Goal: Transaction & Acquisition: Obtain resource

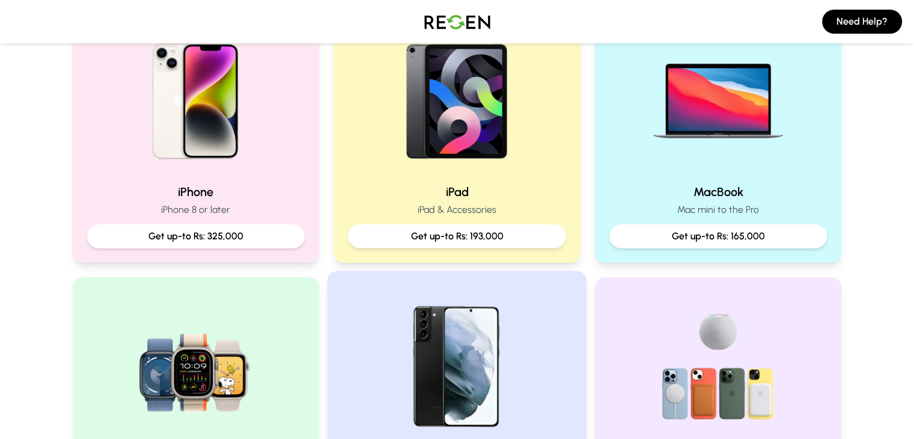
scroll to position [269, 0]
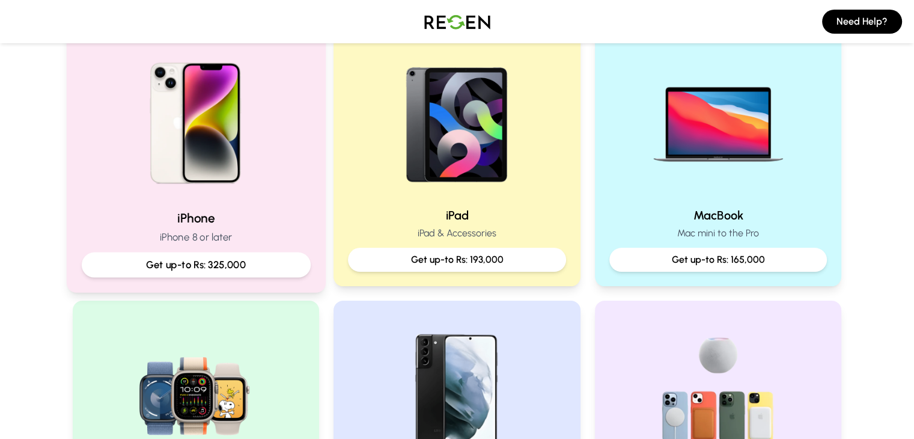
click at [252, 264] on p "Get up-to Rs: 325,000" at bounding box center [195, 264] width 209 height 15
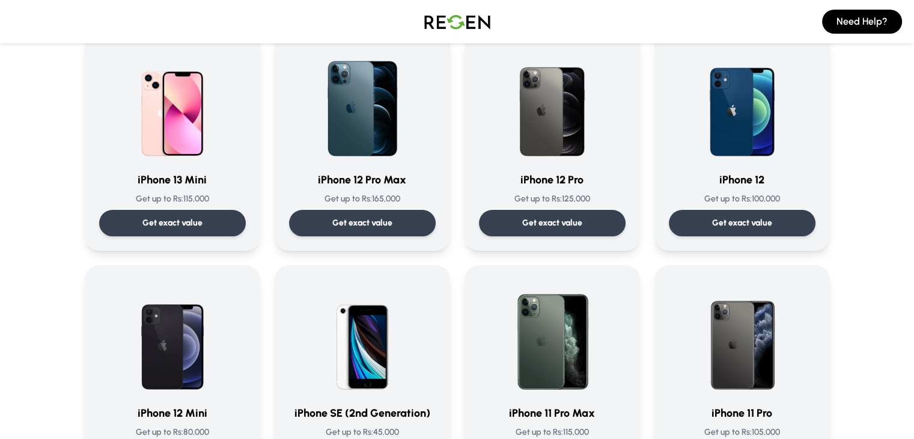
scroll to position [809, 0]
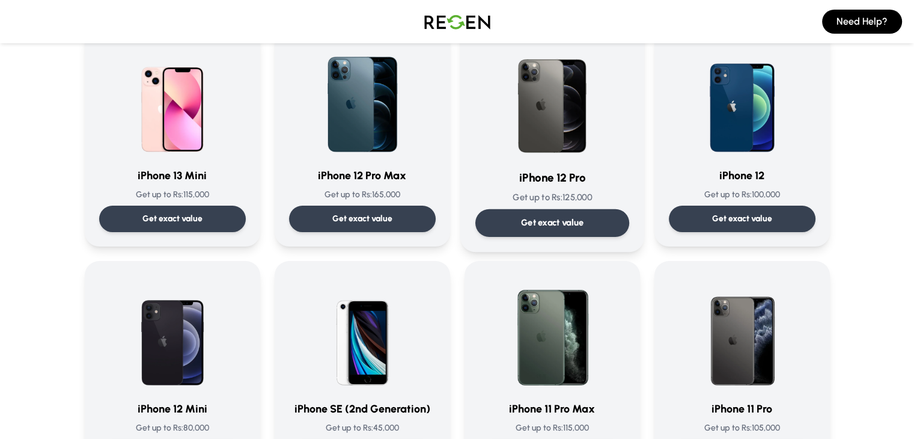
click at [527, 216] on p "Get exact value" at bounding box center [552, 222] width 63 height 13
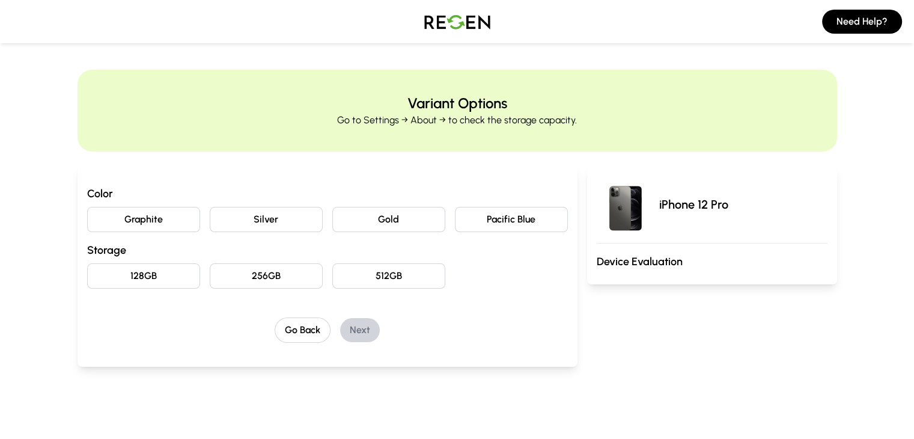
click at [361, 216] on button "Gold" at bounding box center [388, 219] width 113 height 25
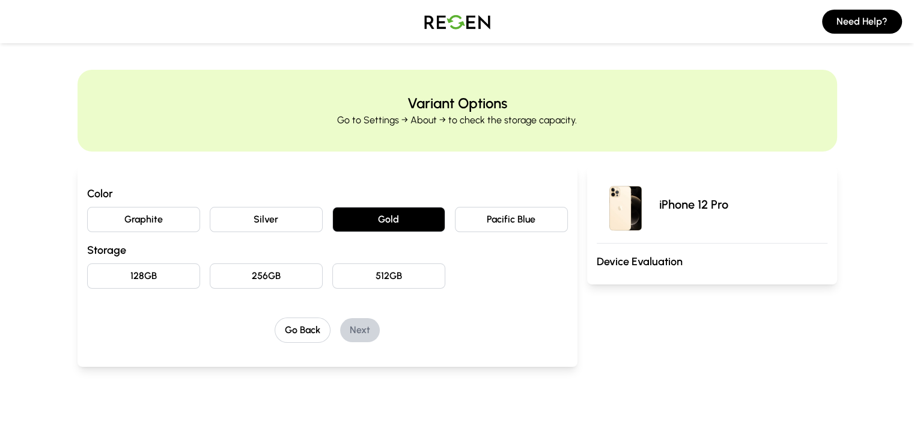
click at [355, 281] on button "512GB" at bounding box center [388, 275] width 113 height 25
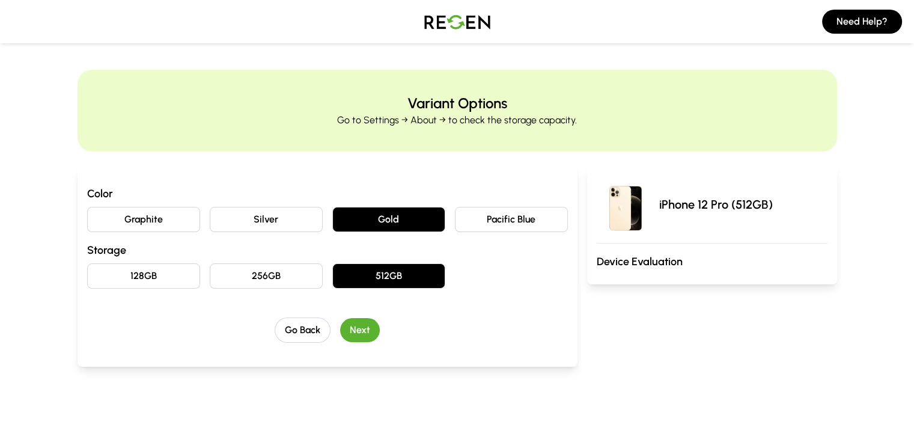
click at [340, 320] on button "Next" at bounding box center [360, 330] width 40 height 24
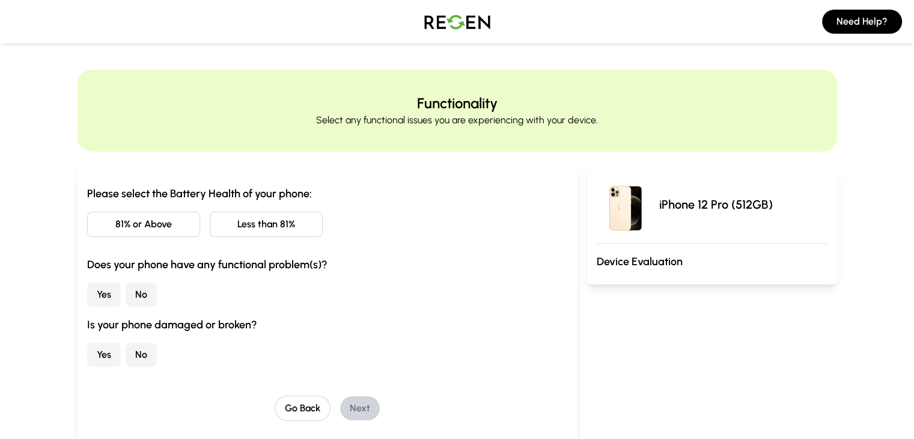
click at [109, 230] on button "81% or Above" at bounding box center [143, 224] width 113 height 25
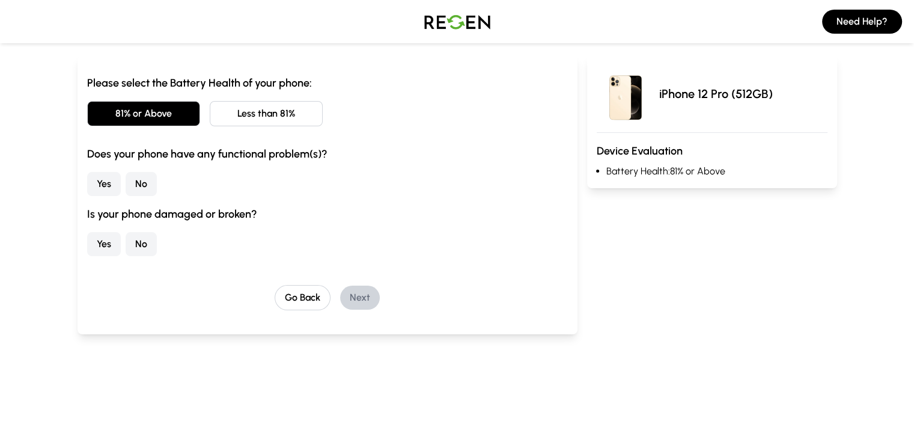
scroll to position [112, 0]
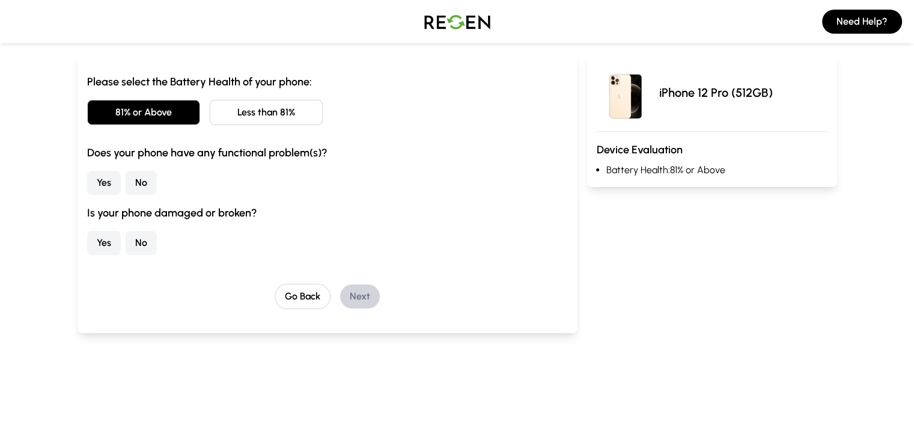
click at [126, 192] on button "No" at bounding box center [141, 183] width 31 height 24
click at [126, 250] on button "No" at bounding box center [141, 243] width 31 height 24
click at [341, 299] on button "Next" at bounding box center [360, 296] width 40 height 24
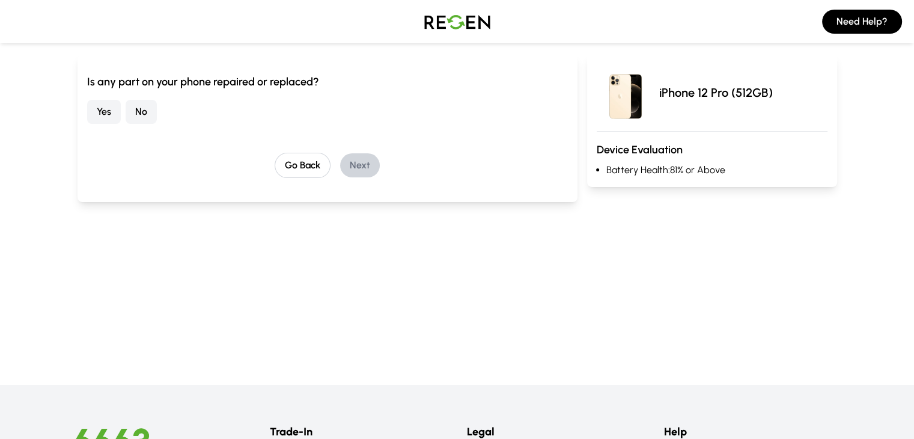
click at [126, 119] on button "No" at bounding box center [141, 112] width 31 height 24
click at [343, 173] on button "Next" at bounding box center [360, 165] width 40 height 24
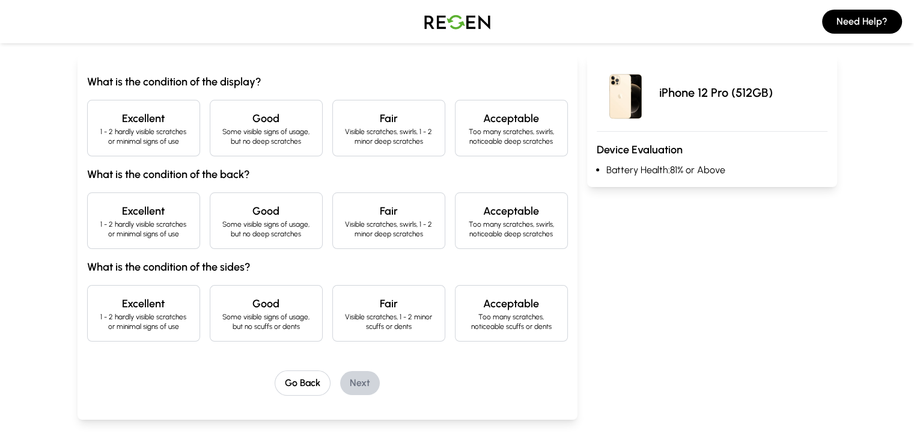
click at [132, 122] on h4 "Excellent" at bounding box center [143, 118] width 93 height 17
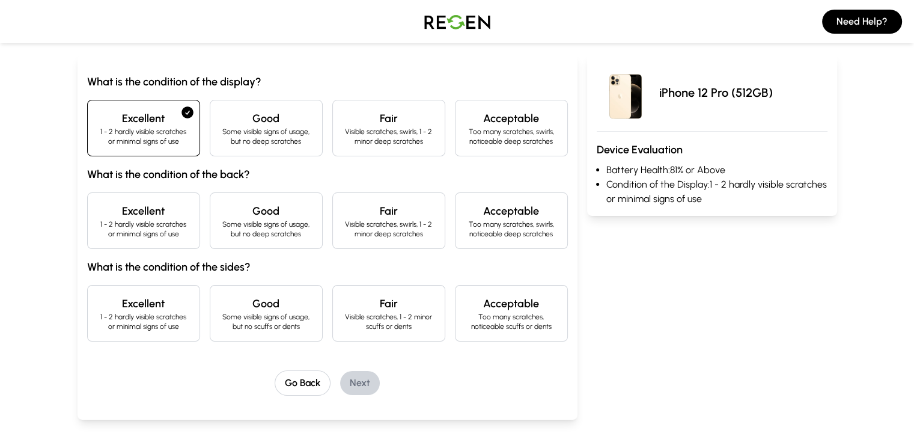
click at [113, 210] on h4 "Excellent" at bounding box center [143, 211] width 93 height 17
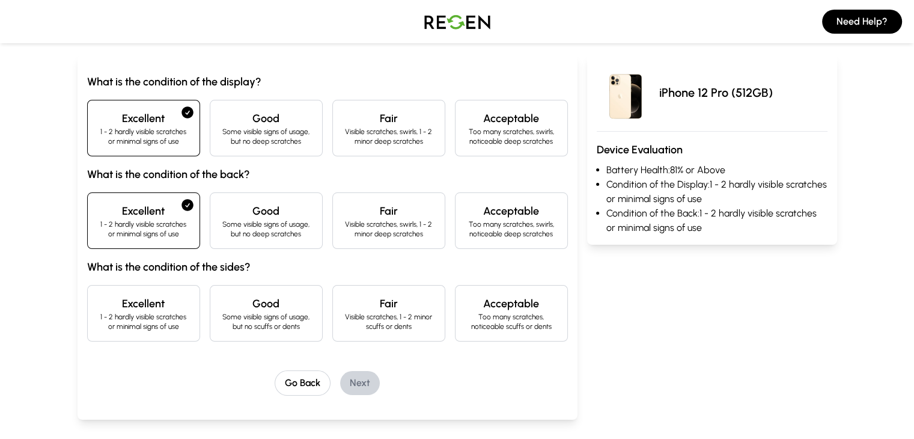
click at [105, 292] on div "Excellent 1 - 2 hardly visible scratches or minimal signs of use" at bounding box center [143, 313] width 113 height 57
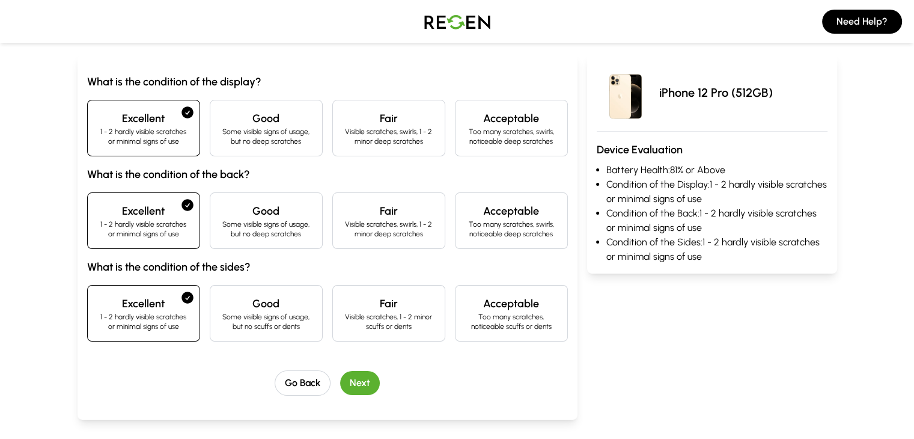
click at [340, 385] on button "Next" at bounding box center [360, 383] width 40 height 24
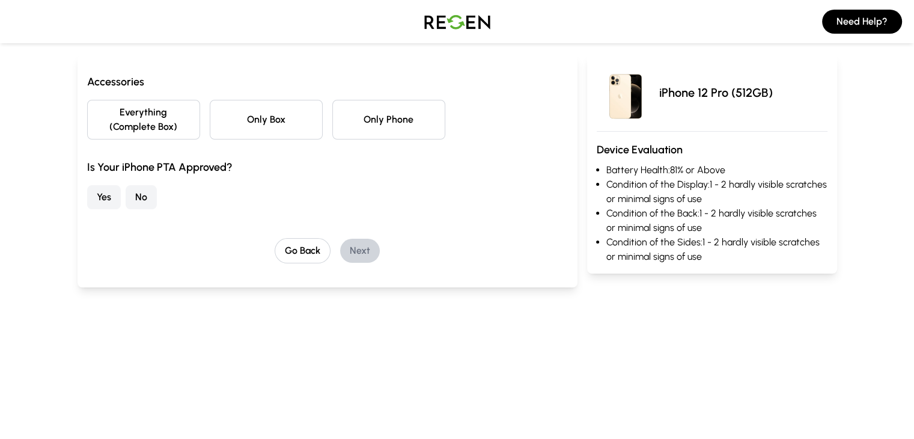
click at [126, 186] on button "No" at bounding box center [141, 197] width 31 height 24
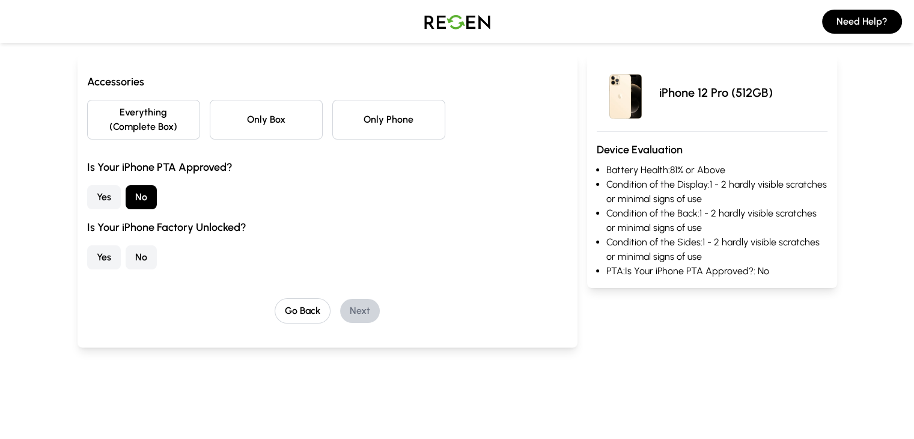
click at [87, 245] on button "Yes" at bounding box center [104, 257] width 34 height 24
click at [106, 117] on button "Everything (Complete Box)" at bounding box center [143, 120] width 113 height 40
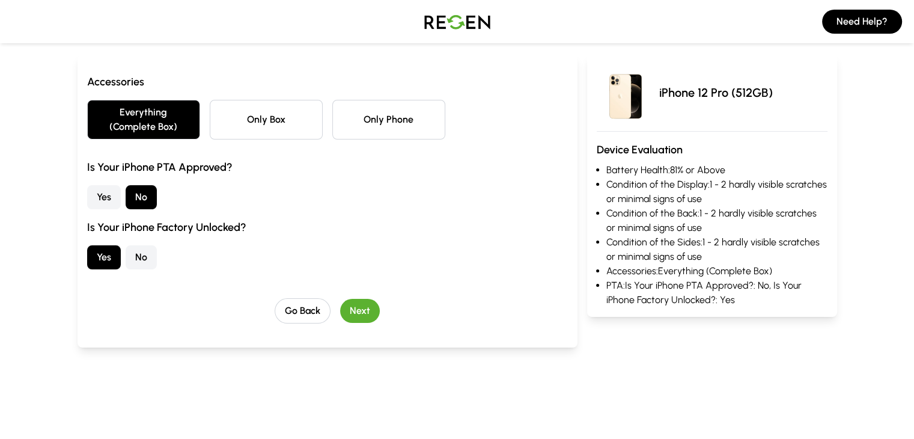
click at [347, 299] on button "Next" at bounding box center [360, 311] width 40 height 24
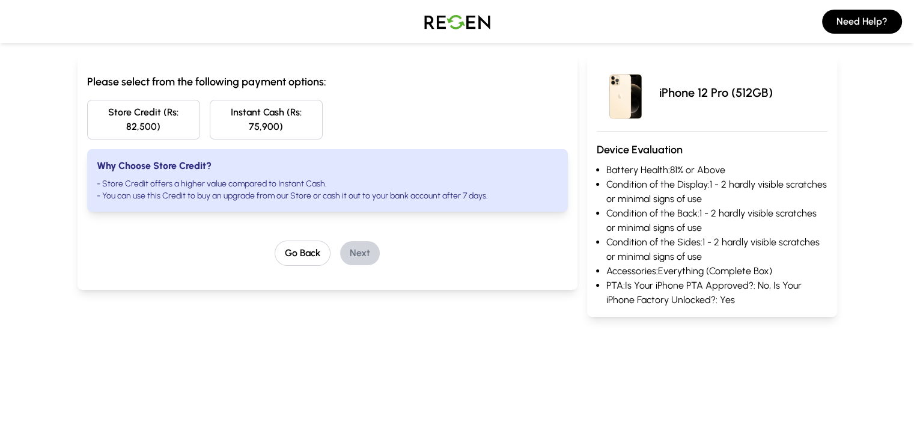
click at [276, 111] on button "Instant Cash (Rs: 75,900)" at bounding box center [266, 120] width 113 height 40
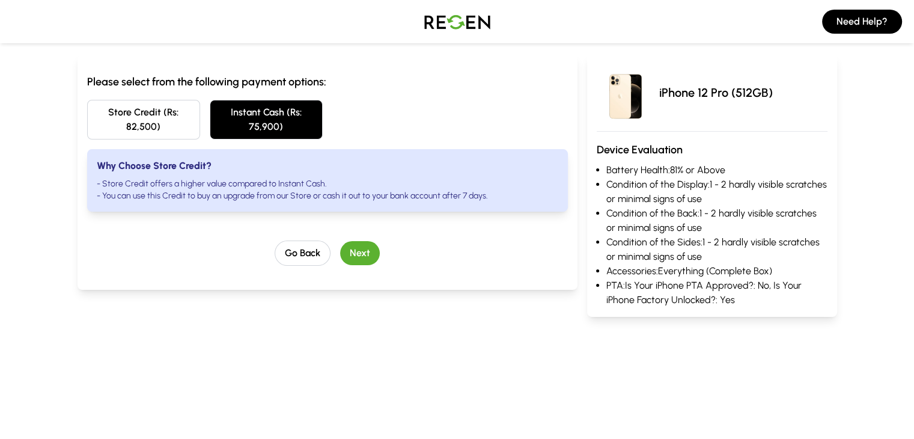
click at [340, 247] on button "Next" at bounding box center [360, 253] width 40 height 24
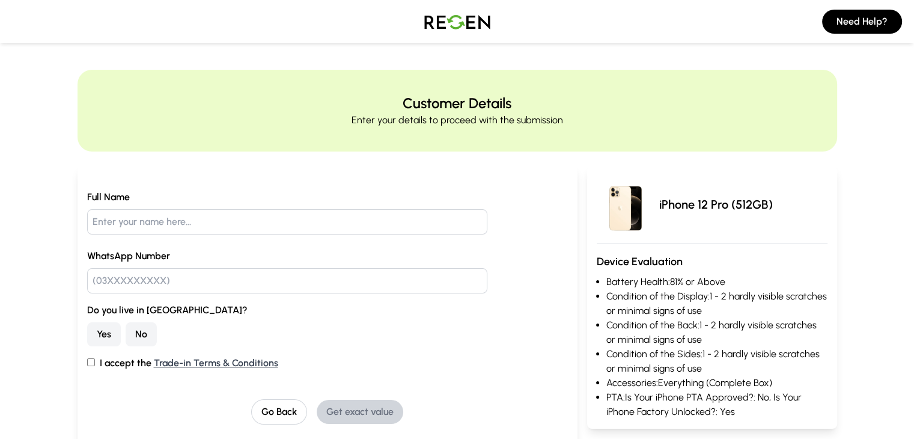
scroll to position [0, 0]
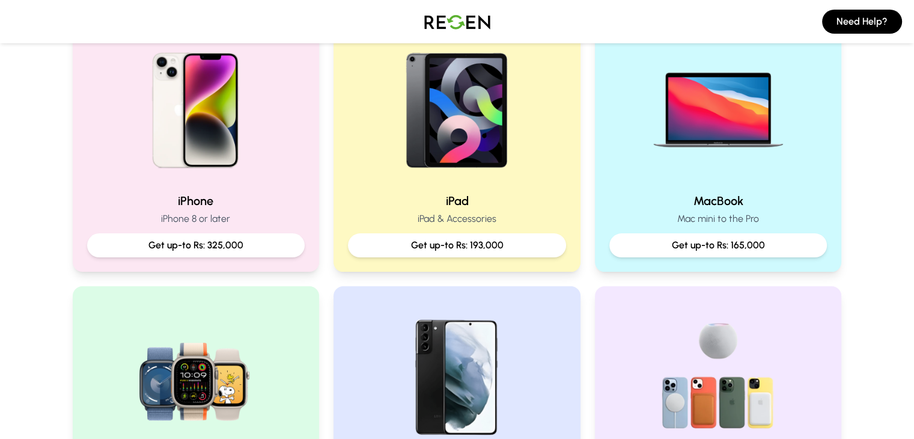
scroll to position [284, 0]
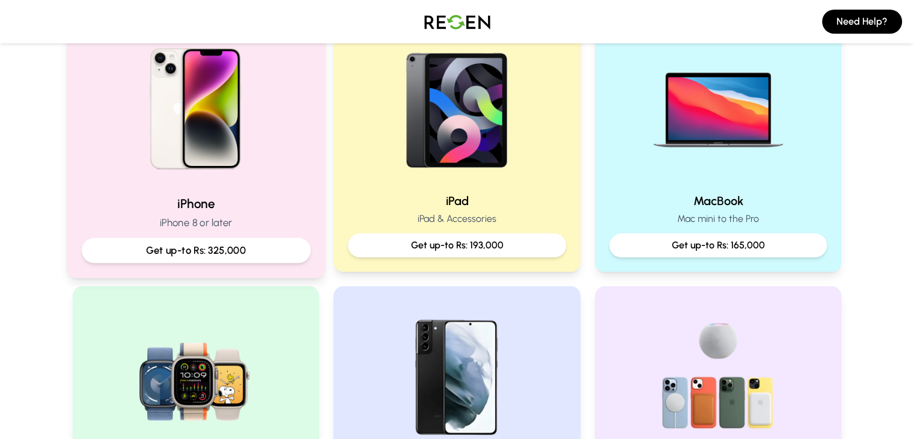
click at [224, 252] on p "Get up-to Rs: 325,000" at bounding box center [195, 250] width 209 height 15
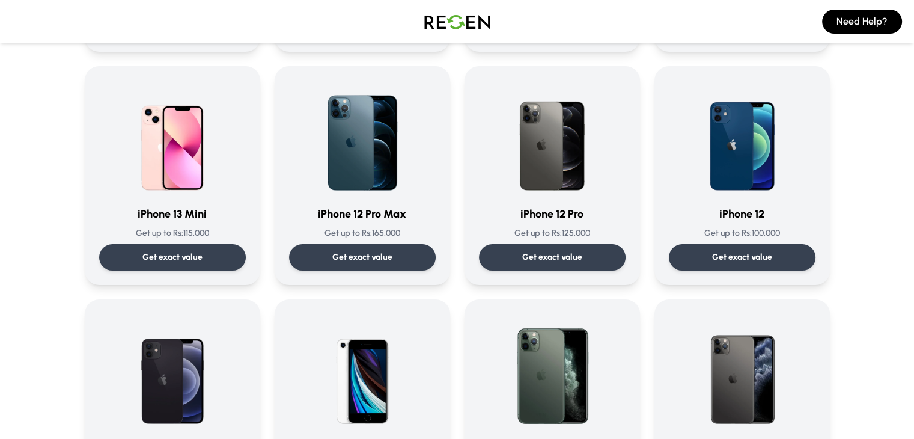
scroll to position [774, 0]
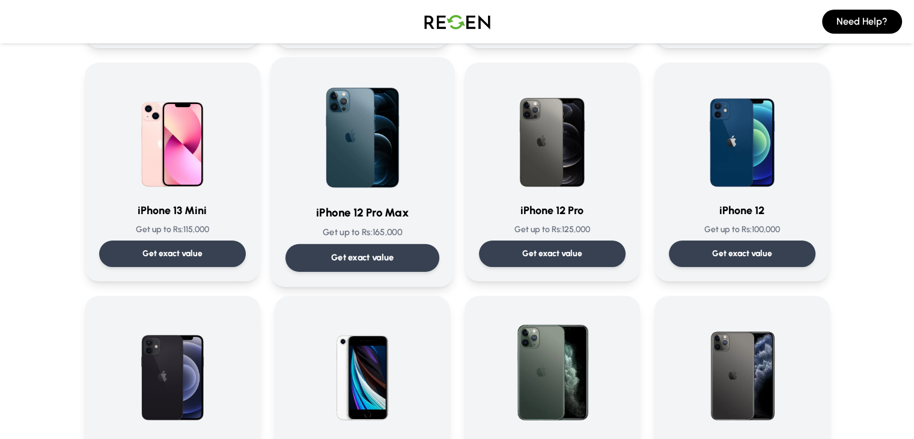
click at [328, 249] on div "Get exact value" at bounding box center [362, 258] width 154 height 28
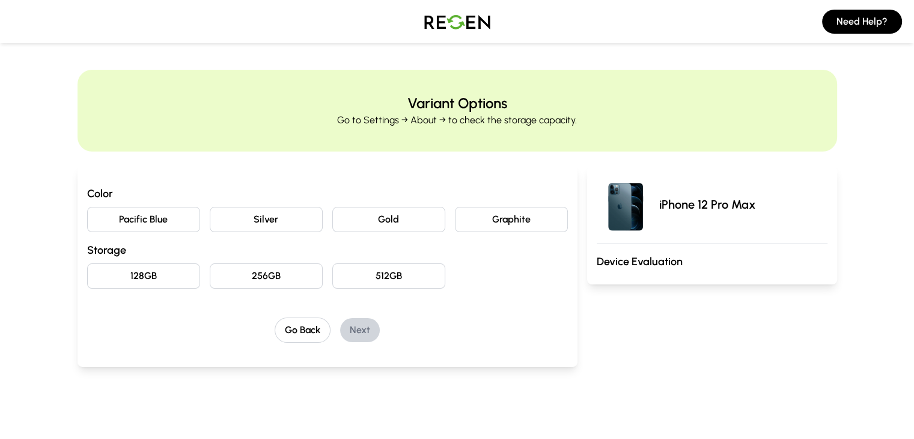
click at [406, 216] on button "Gold" at bounding box center [388, 219] width 113 height 25
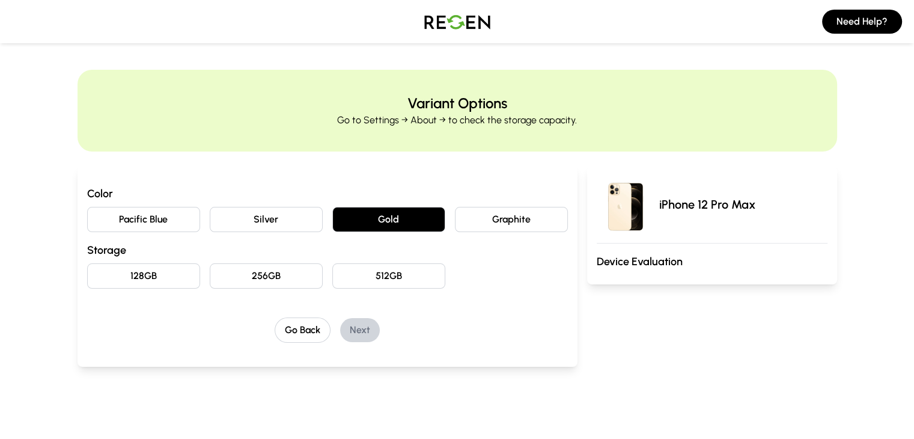
click at [374, 268] on button "512GB" at bounding box center [388, 275] width 113 height 25
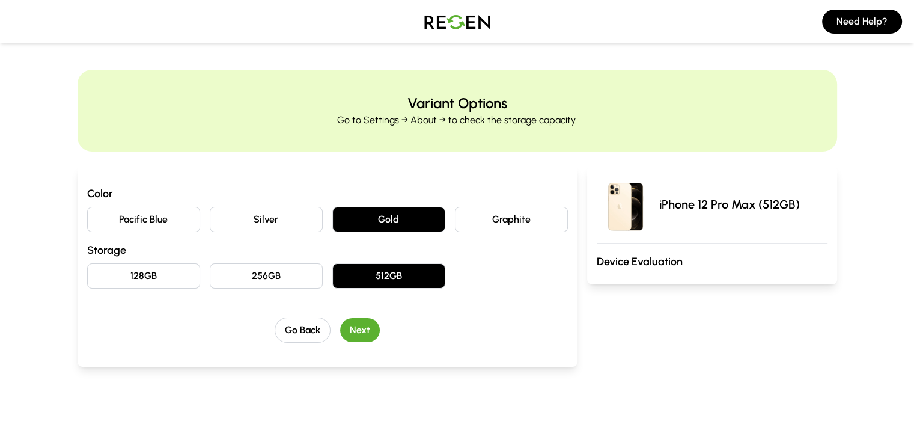
click at [323, 347] on div "Color Pacific Blue Silver Gold Graphite Storage 128GB 256GB 512GB Go Back Next" at bounding box center [328, 266] width 500 height 201
click at [341, 329] on button "Next" at bounding box center [360, 330] width 40 height 24
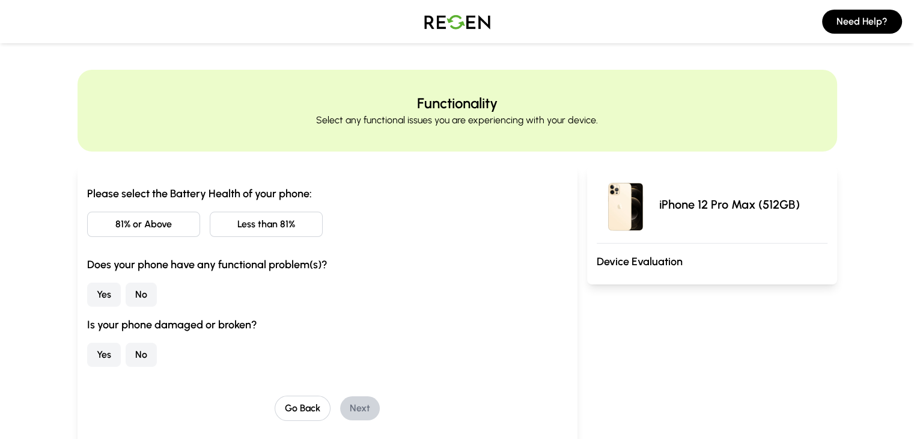
click at [127, 233] on button "81% or Above" at bounding box center [143, 224] width 113 height 25
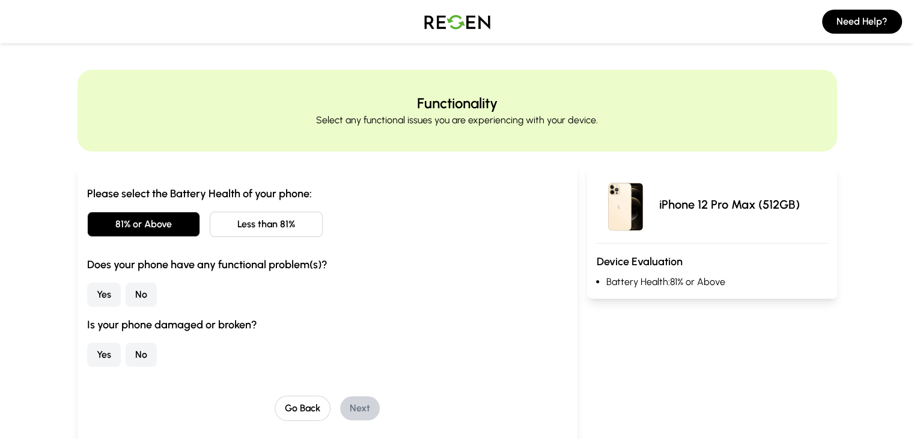
click at [126, 284] on button "No" at bounding box center [141, 295] width 31 height 24
click at [126, 350] on button "No" at bounding box center [141, 355] width 31 height 24
click at [346, 417] on button "Next" at bounding box center [360, 408] width 40 height 24
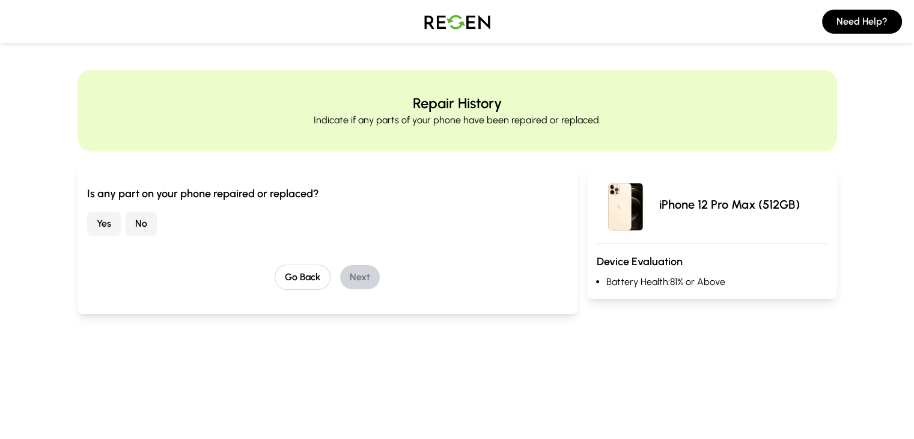
click at [126, 218] on button "No" at bounding box center [141, 224] width 31 height 24
click at [340, 281] on button "Next" at bounding box center [360, 277] width 40 height 24
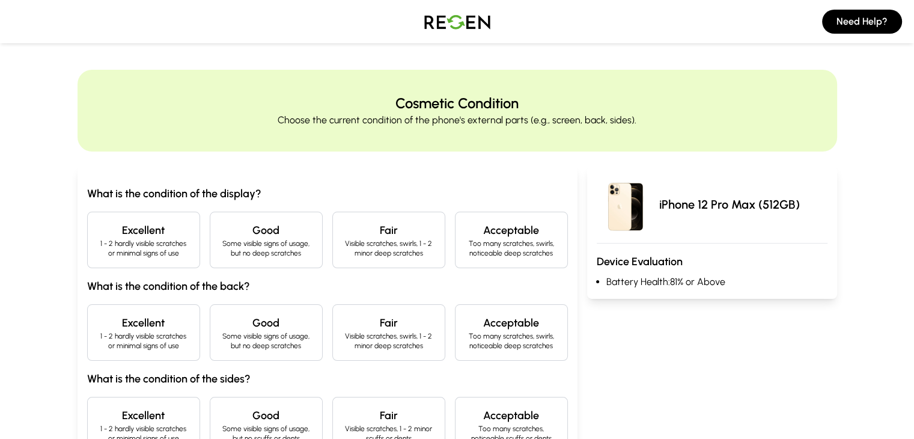
click at [117, 260] on div "Excellent 1 - 2 hardly visible scratches or minimal signs of use" at bounding box center [143, 240] width 113 height 57
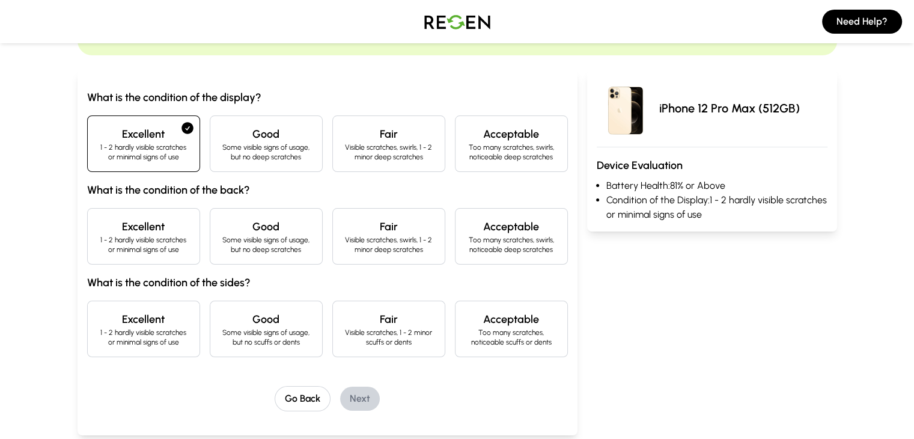
scroll to position [98, 0]
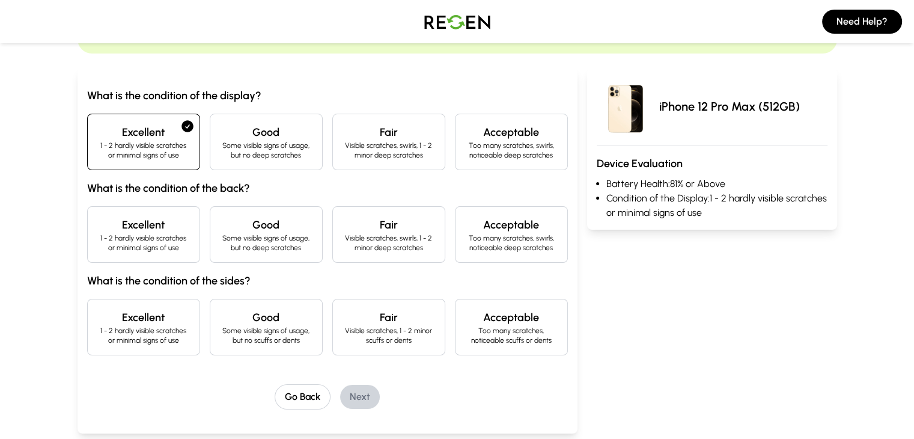
click at [117, 260] on div "Excellent 1 - 2 hardly visible scratches or minimal signs of use" at bounding box center [143, 234] width 113 height 57
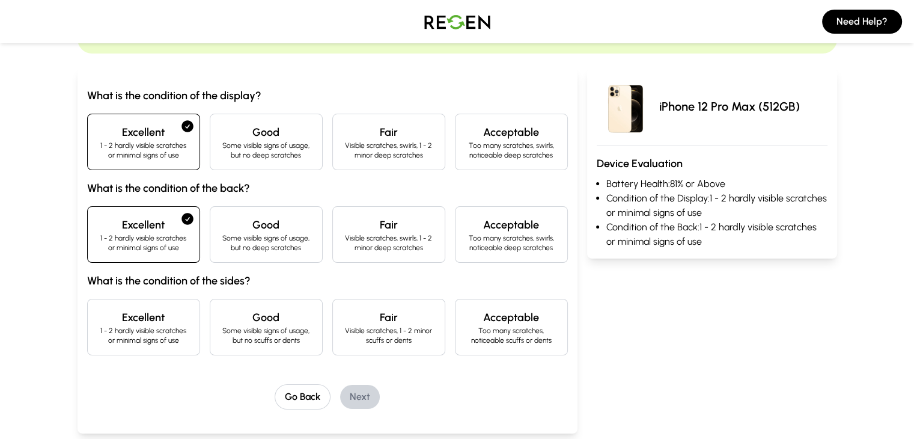
click at [111, 311] on h4 "Excellent" at bounding box center [143, 317] width 93 height 17
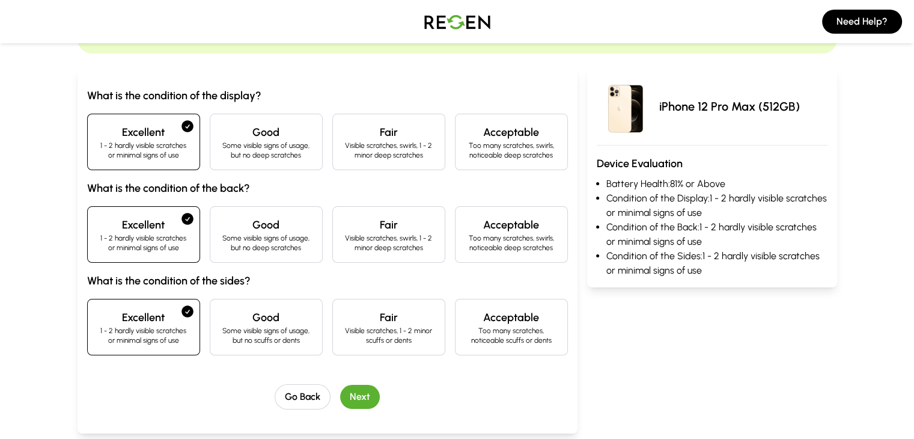
click at [344, 391] on button "Next" at bounding box center [360, 397] width 40 height 24
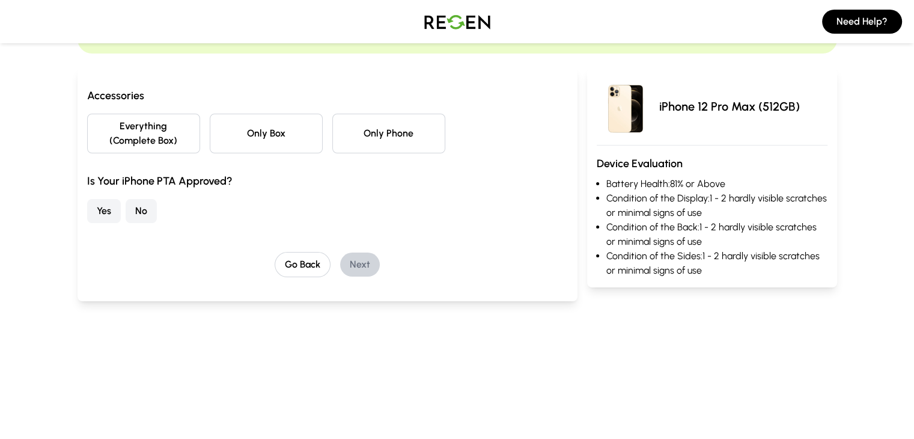
click at [126, 199] on button "No" at bounding box center [141, 211] width 31 height 24
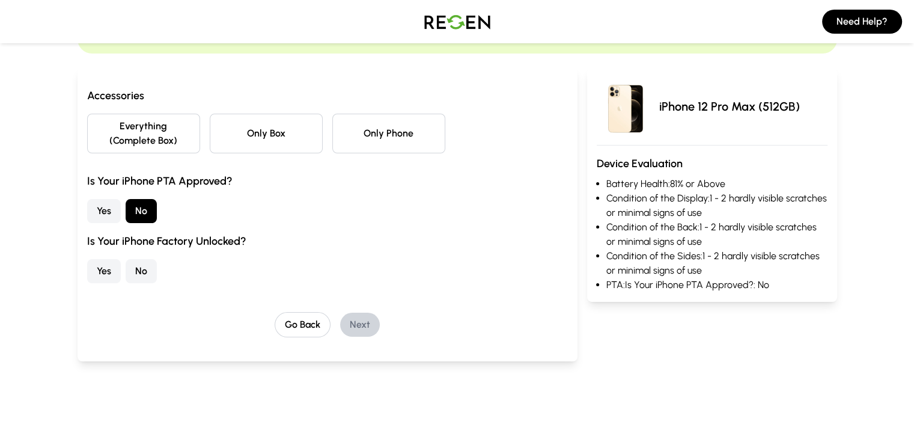
click at [87, 259] on button "Yes" at bounding box center [104, 271] width 34 height 24
click at [127, 130] on button "Everything (Complete Box)" at bounding box center [143, 134] width 113 height 40
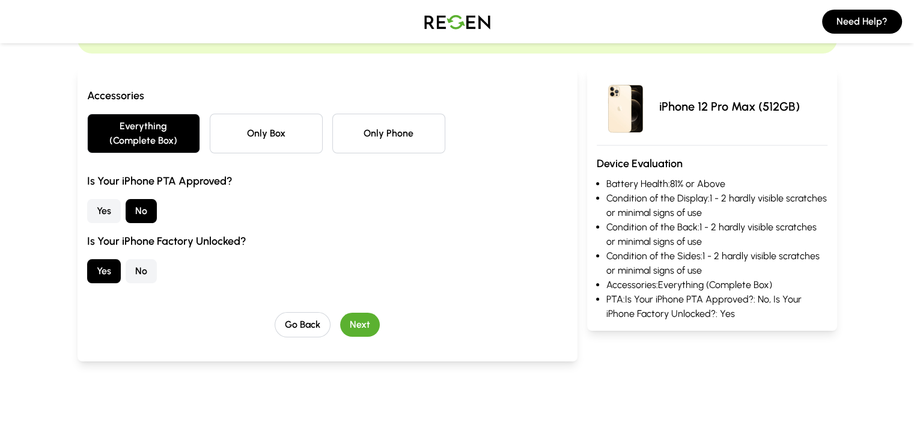
click at [340, 313] on button "Next" at bounding box center [360, 325] width 40 height 24
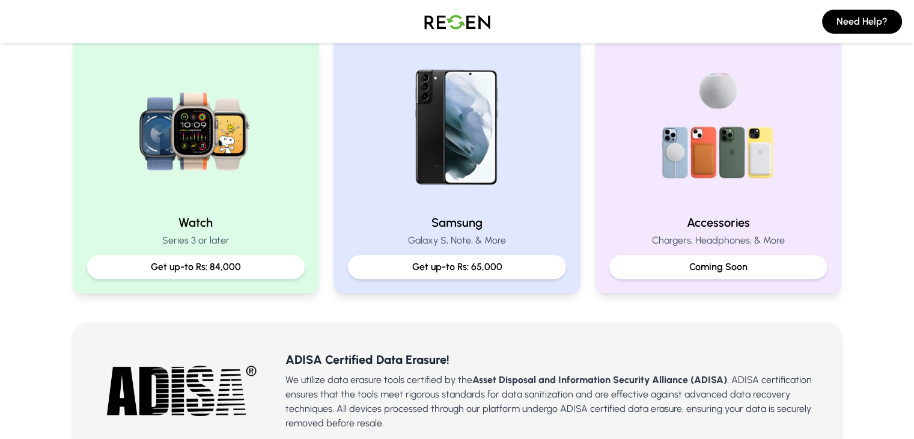
scroll to position [539, 0]
